Goal: Task Accomplishment & Management: Use online tool/utility

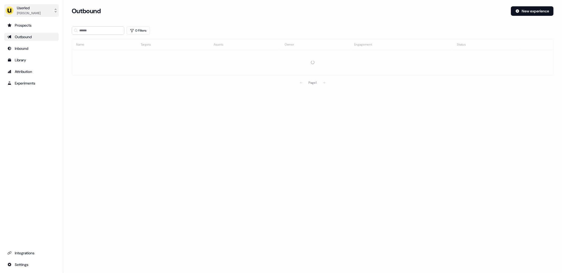
click at [27, 11] on div "Oliver Grogan" at bounding box center [29, 13] width 24 height 5
click at [31, 25] on div "Impersonate (Admin)" at bounding box center [31, 24] width 50 height 9
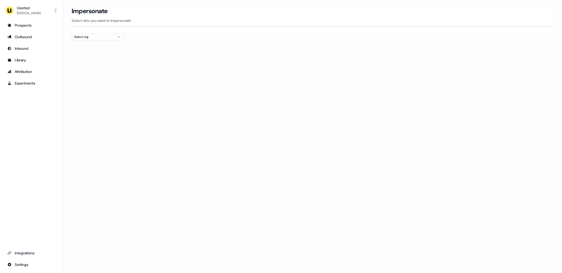
click at [100, 35] on div "Select org" at bounding box center [94, 36] width 40 height 5
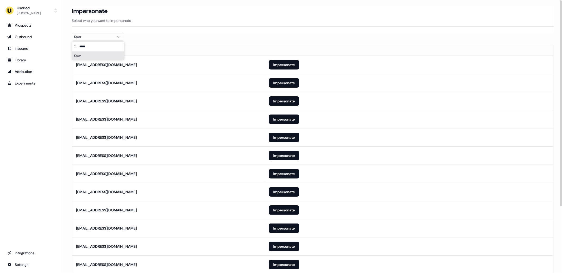
type input "*****"
click at [67, 76] on section "Loading... Impersonate Select who you want to impersonate Kpler Email anoel-ext…" at bounding box center [312, 183] width 499 height 355
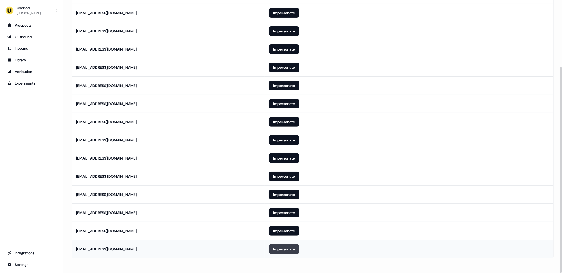
click at [279, 248] on button "Impersonate" at bounding box center [284, 249] width 31 height 9
